Goal: Submit feedback/report problem

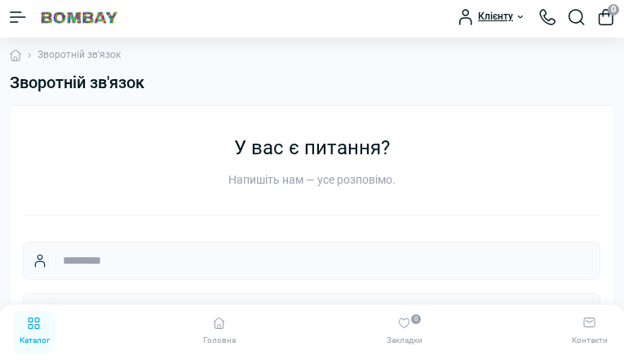
type input "*********"
type input "**********"
